Goal: Information Seeking & Learning: Learn about a topic

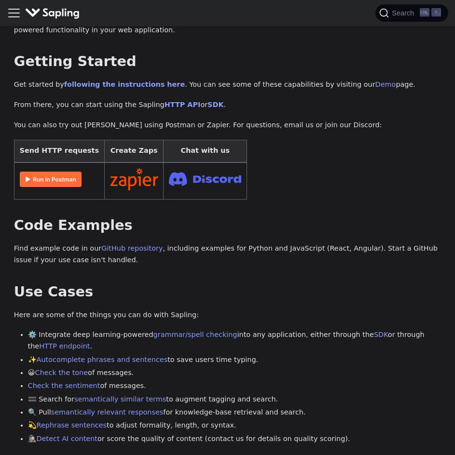
scroll to position [193, 0]
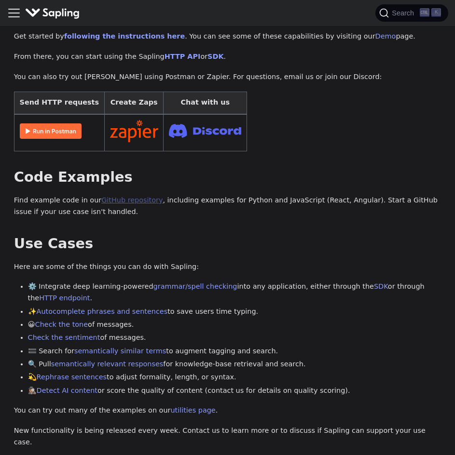
click at [101, 196] on link "GitHub repository" at bounding box center [131, 200] width 61 height 8
drag, startPoint x: 197, startPoint y: 274, endPoint x: 188, endPoint y: 267, distance: 11.7
